Goal: Complete application form

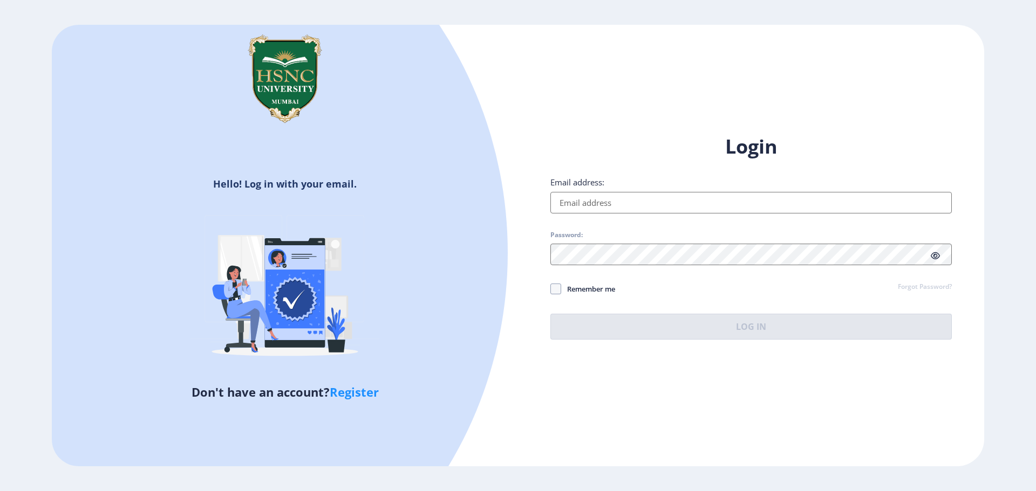
click at [579, 203] on input "Email address:" at bounding box center [750, 203] width 401 height 22
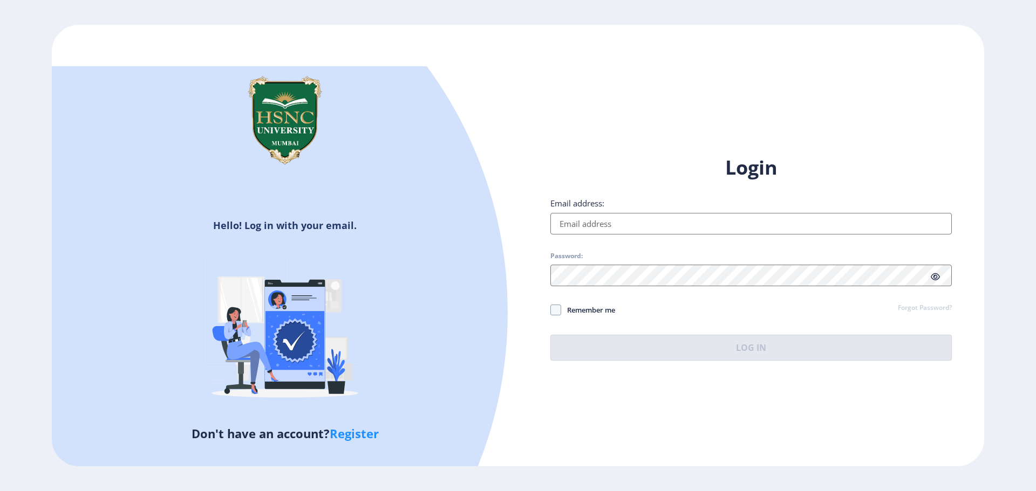
click at [577, 233] on input "Email address:" at bounding box center [750, 224] width 401 height 22
paste input "[EMAIL_ADDRESS][DOMAIN_NAME]"
type input "[EMAIL_ADDRESS][DOMAIN_NAME]"
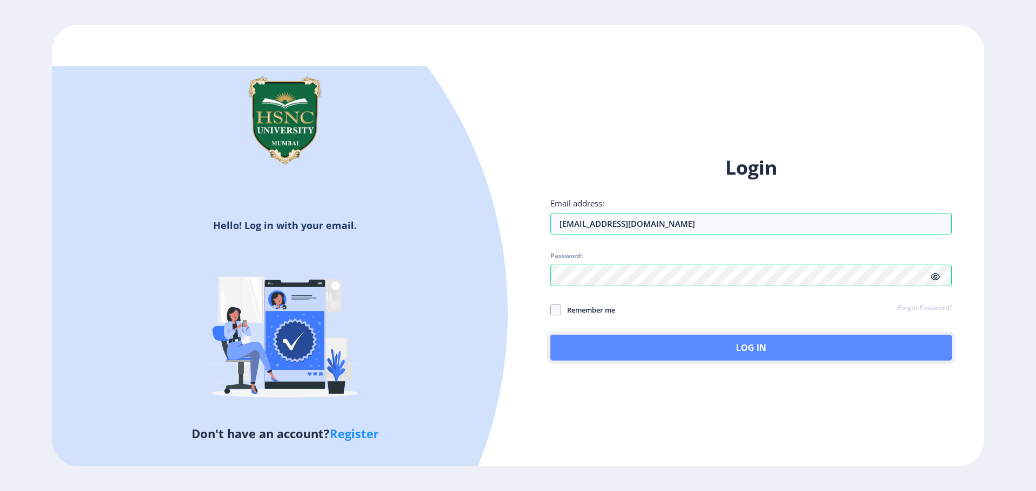
click at [761, 347] on button "Log In" at bounding box center [750, 348] width 401 height 26
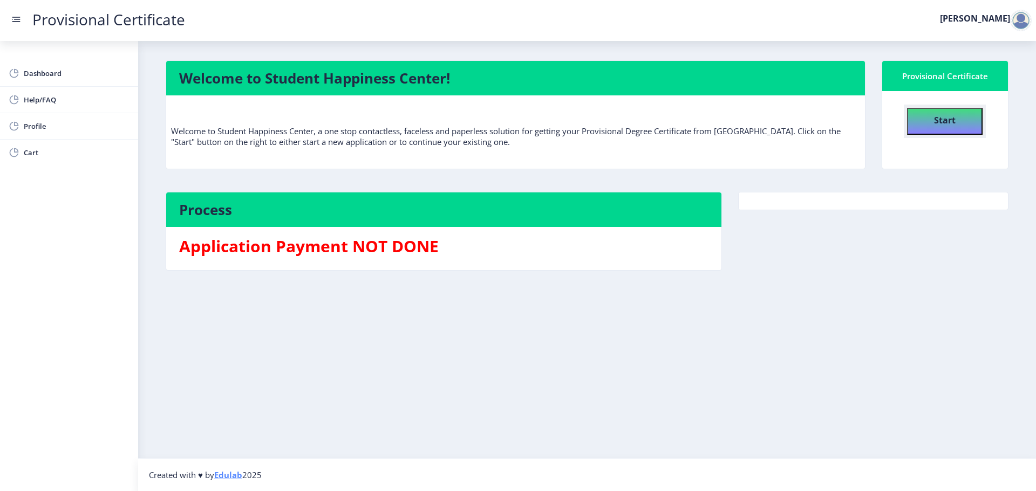
click at [924, 120] on button "Start" at bounding box center [945, 121] width 76 height 27
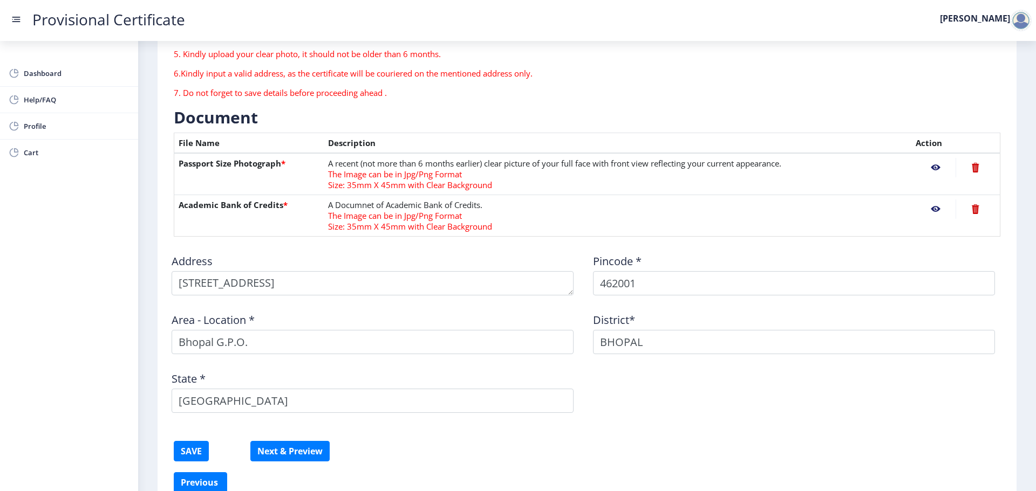
scroll to position [219, 0]
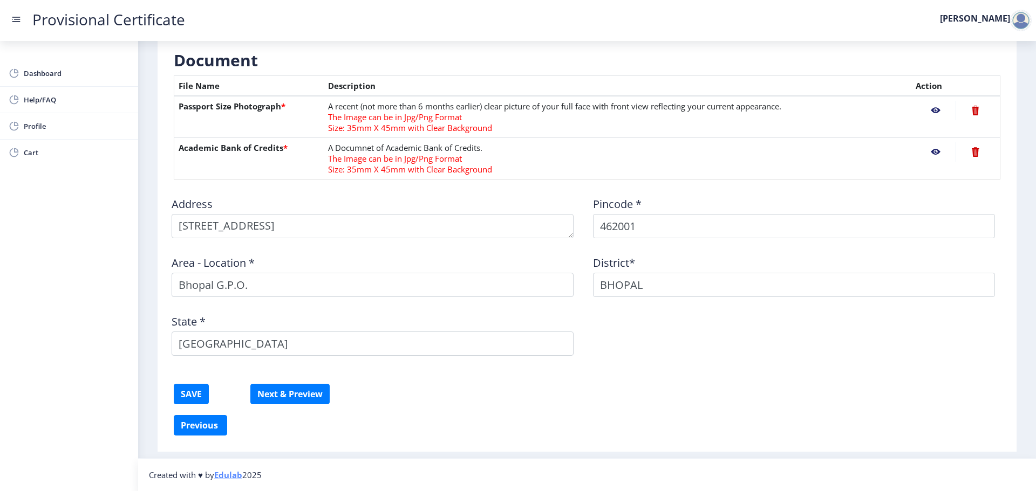
click at [127, 296] on div "Dashboard Help/FAQ Profile Cart" at bounding box center [69, 266] width 138 height 450
click at [312, 394] on button "Next & Preview" at bounding box center [289, 394] width 79 height 21
click at [932, 111] on nb-action at bounding box center [936, 110] width 40 height 19
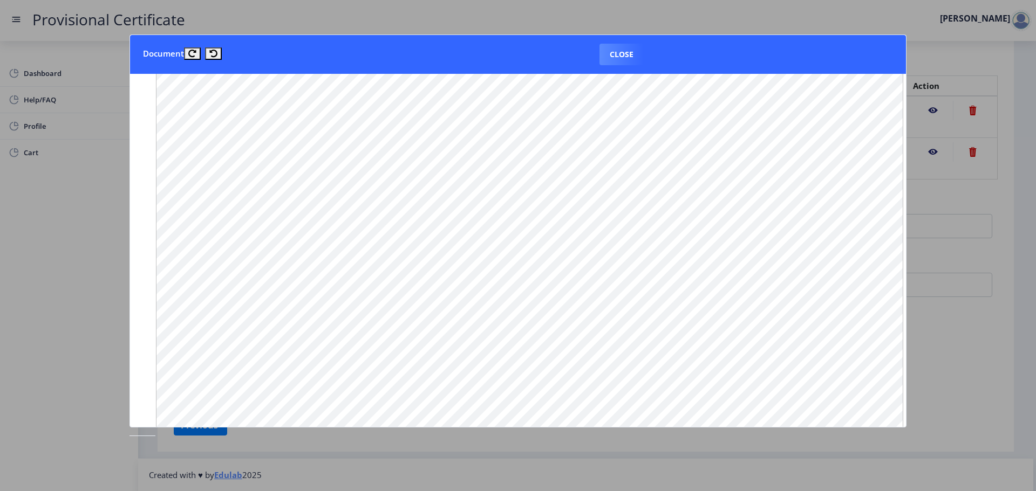
scroll to position [1007, 0]
click at [622, 53] on button "Close" at bounding box center [621, 55] width 44 height 22
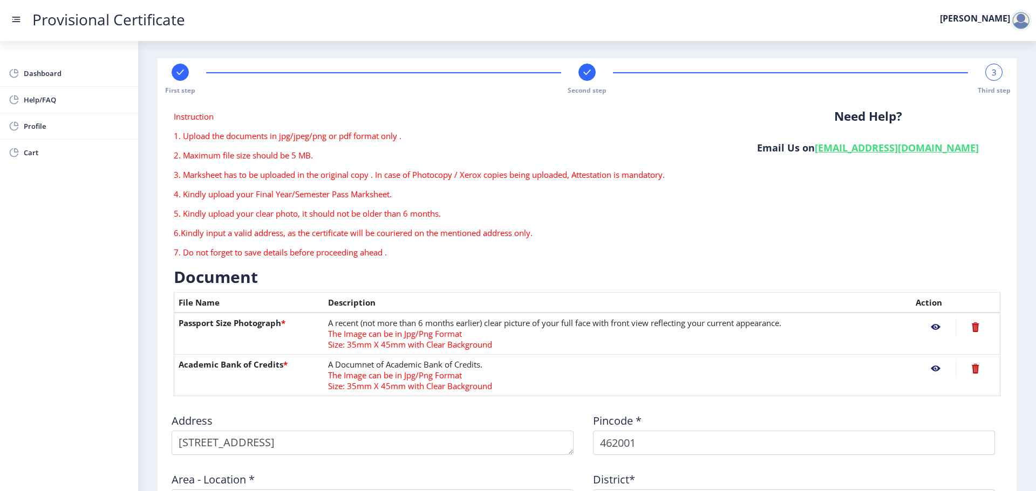
scroll to position [0, 0]
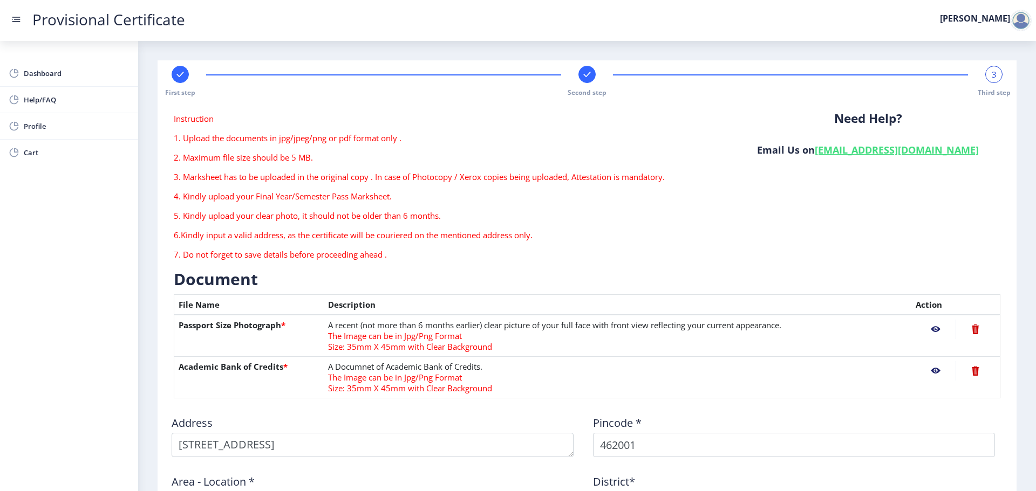
click at [990, 19] on label "[PERSON_NAME]" at bounding box center [975, 18] width 70 height 9
click at [1019, 18] on div at bounding box center [1021, 21] width 22 height 22
click at [986, 76] on span "Log out" at bounding box center [992, 78] width 69 height 13
